Goal: Navigation & Orientation: Find specific page/section

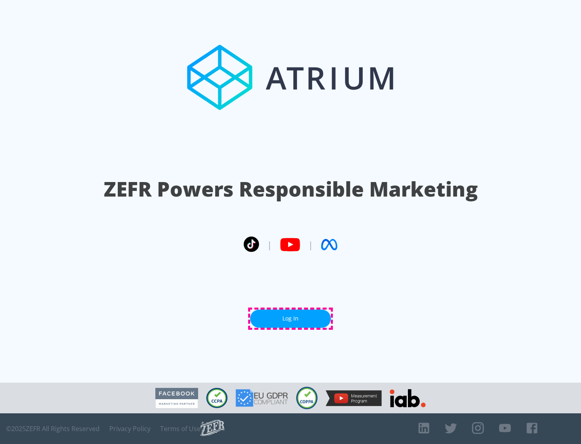
click at [291, 319] on link "Log In" at bounding box center [290, 319] width 81 height 18
